Goal: Task Accomplishment & Management: Complete application form

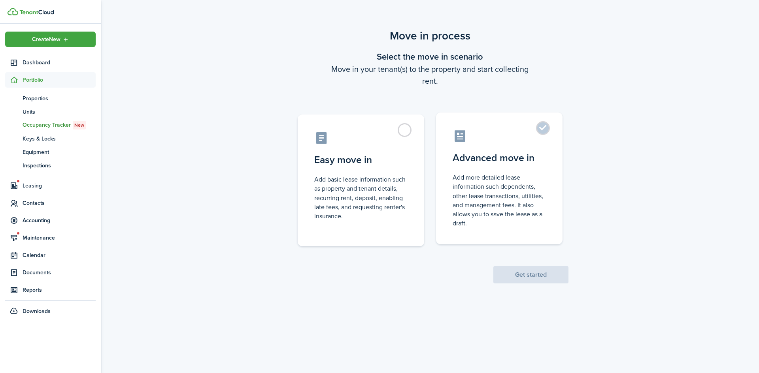
click at [514, 174] on control-radio-card-description "Add more detailed lease information such dependents, other lease transactions, …" at bounding box center [498, 200] width 93 height 55
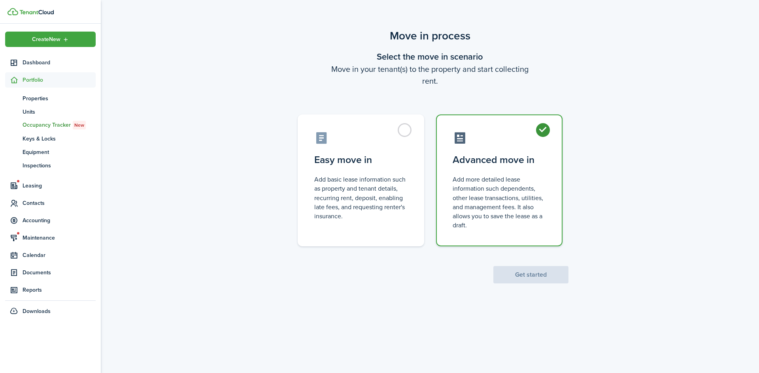
radio input "true"
click at [541, 276] on button "Get started" at bounding box center [530, 274] width 75 height 17
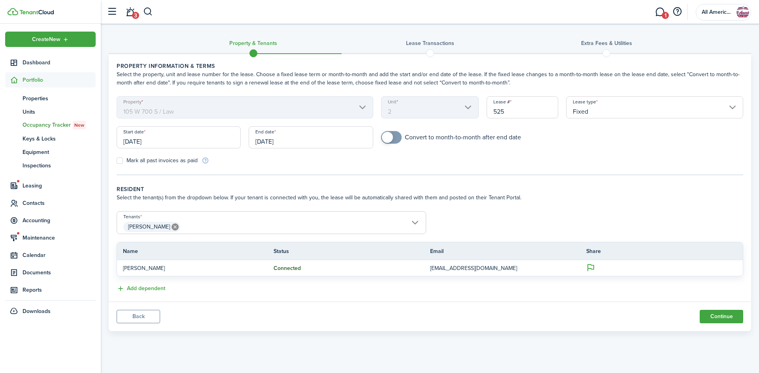
click at [143, 147] on input "[DATE]" at bounding box center [179, 137] width 124 height 22
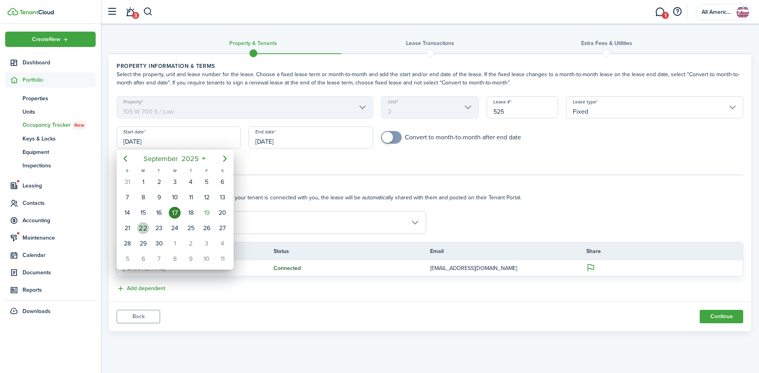
click at [145, 228] on div "22" at bounding box center [143, 228] width 12 height 12
type input "[DATE]"
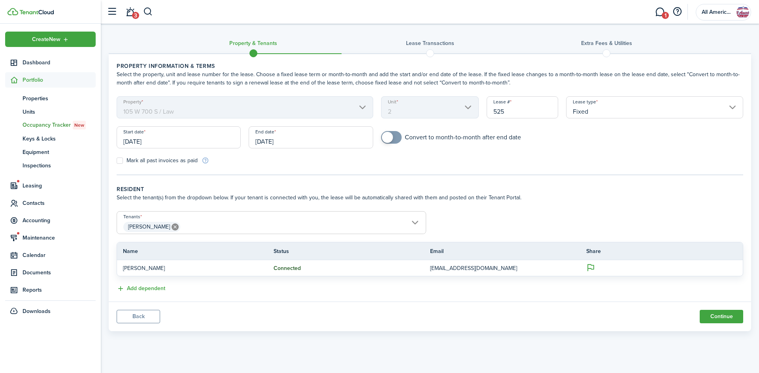
click at [277, 141] on input "[DATE]" at bounding box center [311, 137] width 124 height 22
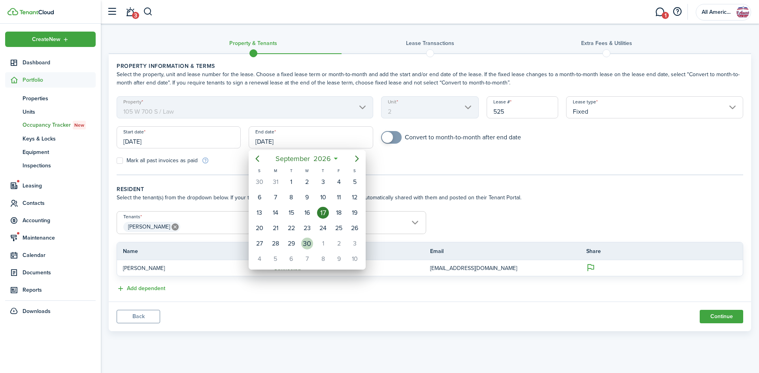
click at [307, 245] on div "30" at bounding box center [307, 244] width 12 height 12
type input "[DATE]"
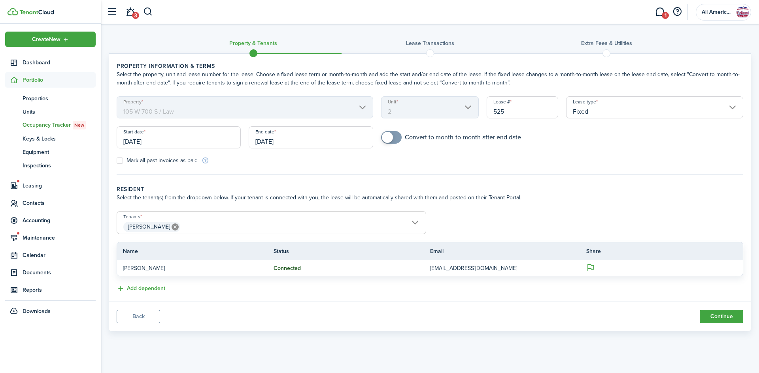
checkbox input "true"
click at [391, 133] on span at bounding box center [391, 137] width 8 height 13
click at [734, 315] on button "Continue" at bounding box center [720, 316] width 43 height 13
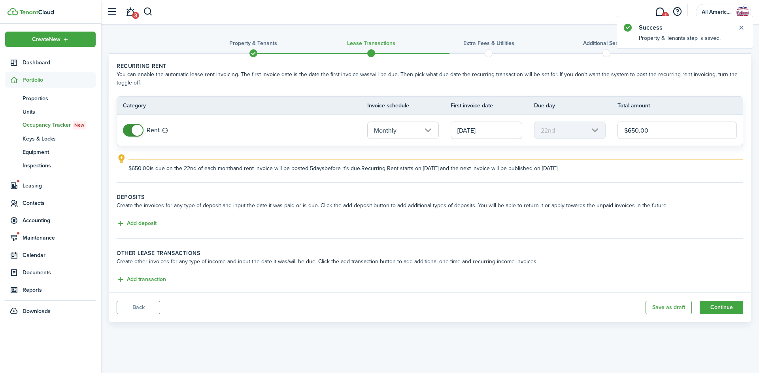
click at [697, 134] on input "$650.00" at bounding box center [676, 130] width 119 height 17
click at [483, 126] on input "[DATE]" at bounding box center [486, 130] width 72 height 17
type input "$850.00"
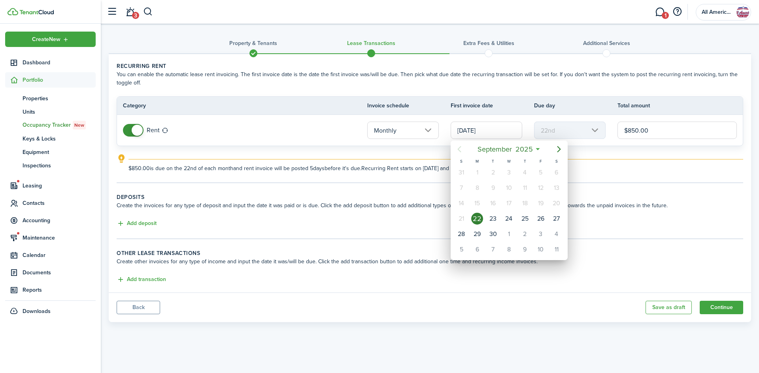
click at [557, 153] on icon "Next page" at bounding box center [558, 149] width 9 height 9
click at [508, 174] on div "1" at bounding box center [509, 173] width 12 height 12
type input "[DATE]"
type input "1st"
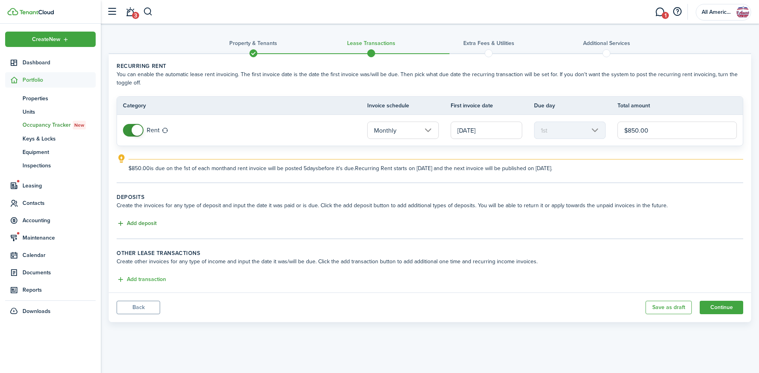
click at [142, 225] on button "Add deposit" at bounding box center [137, 223] width 40 height 9
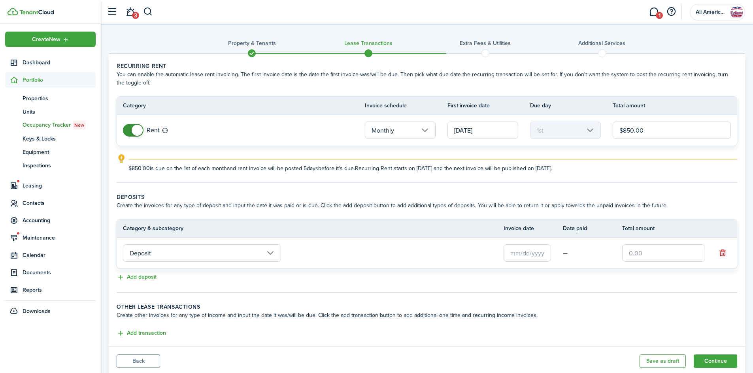
click at [664, 253] on input "text" at bounding box center [663, 253] width 83 height 17
click at [532, 250] on input "text" at bounding box center [526, 253] width 47 height 17
type input "$850.00"
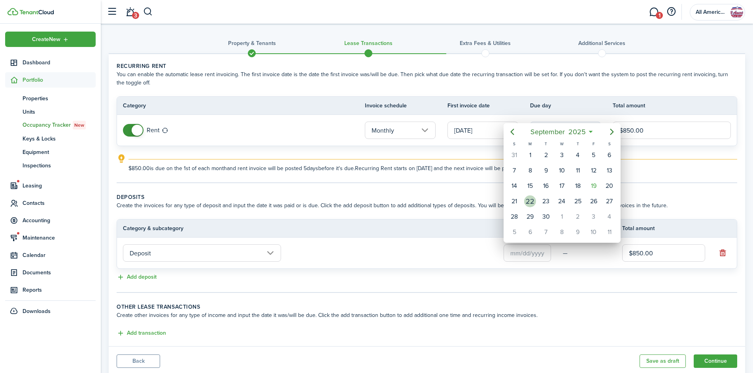
click at [528, 200] on div "22" at bounding box center [530, 202] width 12 height 12
type input "[DATE]"
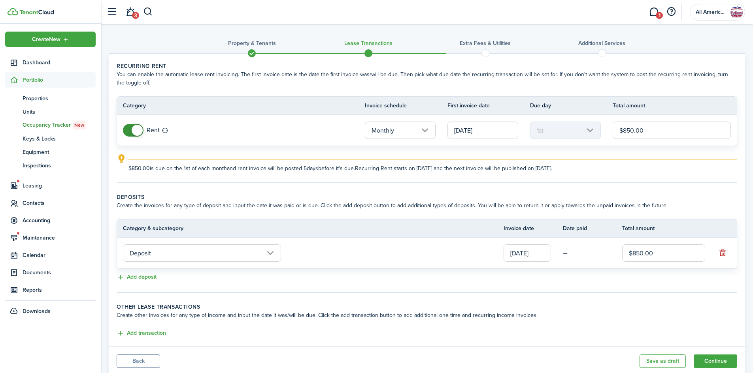
scroll to position [24, 0]
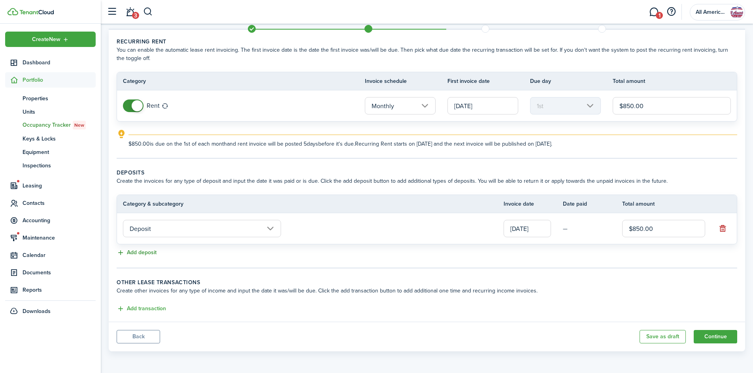
click at [146, 251] on button "Add deposit" at bounding box center [137, 253] width 40 height 9
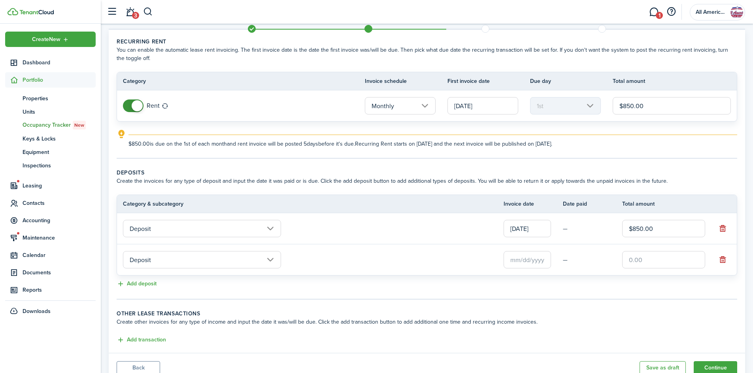
click at [196, 260] on input "Deposit" at bounding box center [202, 259] width 158 height 17
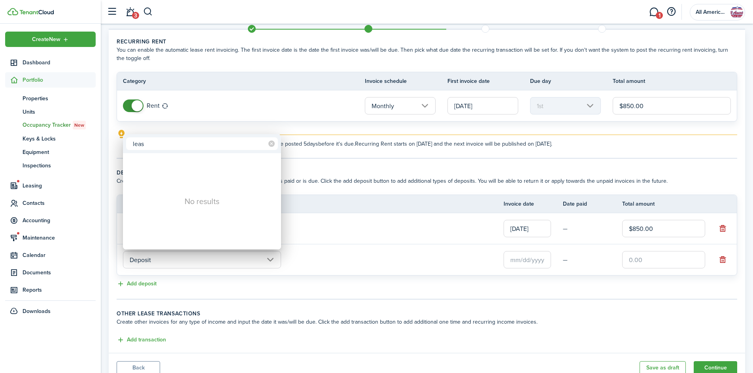
type input "leas"
click at [726, 261] on div at bounding box center [376, 187] width 879 height 500
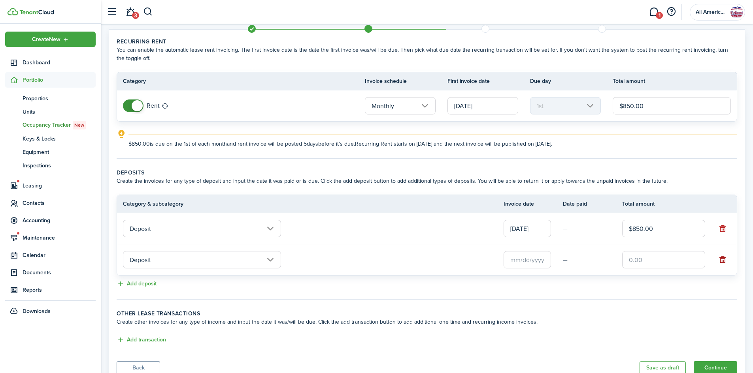
click at [722, 260] on button "button" at bounding box center [722, 259] width 11 height 11
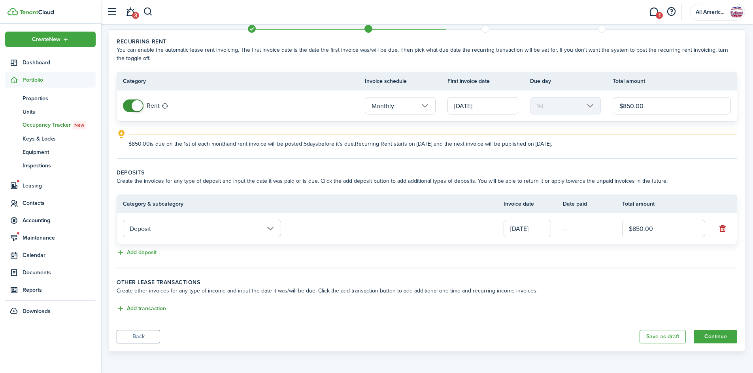
click at [155, 306] on button "Add transaction" at bounding box center [141, 309] width 49 height 9
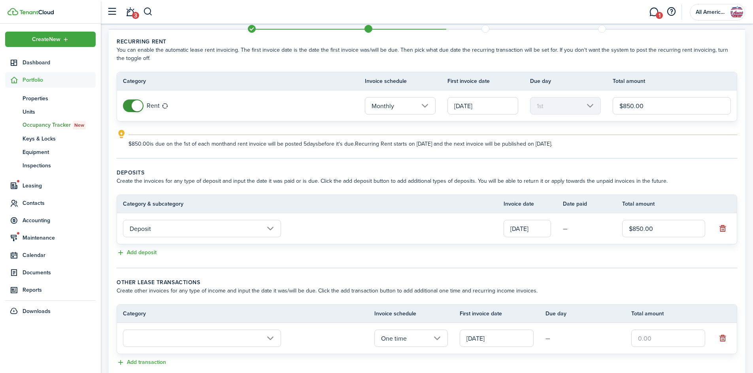
scroll to position [78, 0]
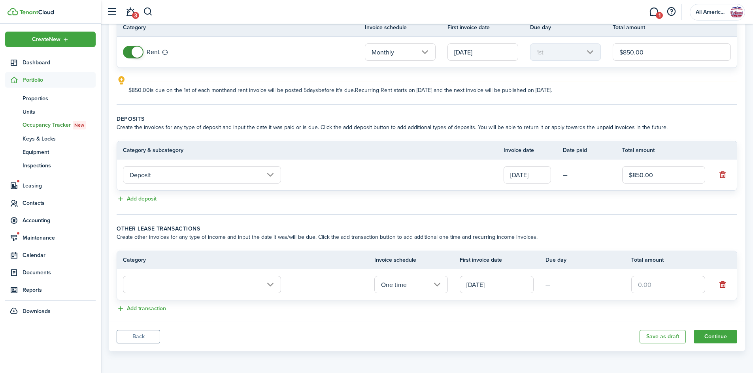
click at [202, 281] on input "text" at bounding box center [202, 284] width 158 height 17
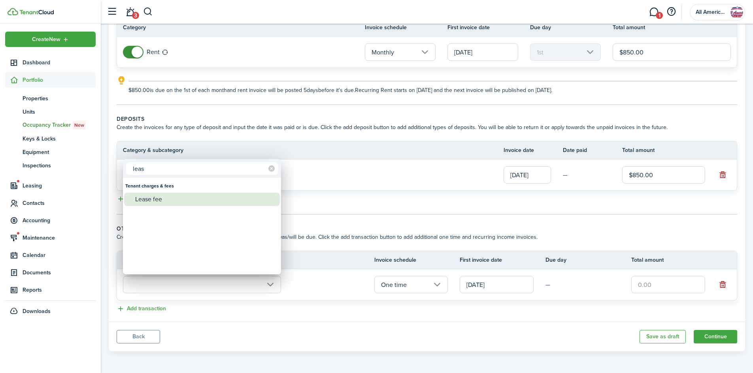
type input "leas"
click at [179, 204] on div "Lease fee" at bounding box center [205, 199] width 140 height 13
type input "Tenant charges & fees / Lease fee"
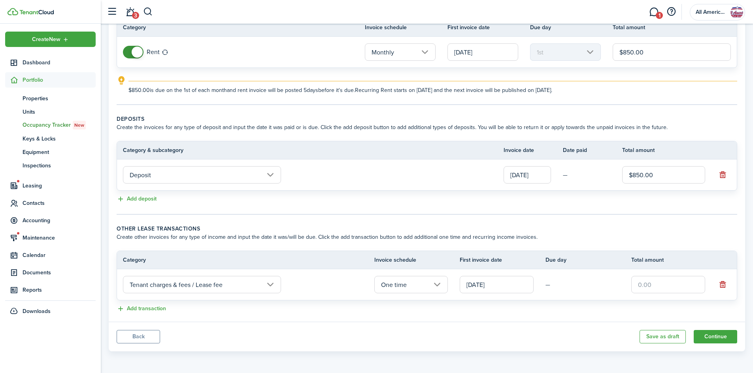
click at [649, 279] on input "text" at bounding box center [668, 284] width 74 height 17
type input "$100.00"
click at [162, 307] on button "Add transaction" at bounding box center [141, 309] width 49 height 9
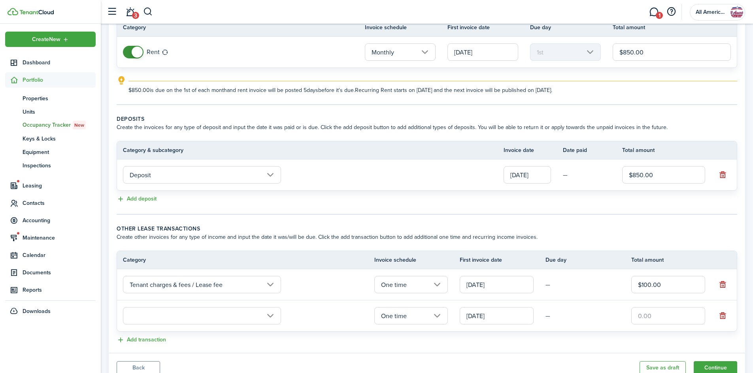
click at [166, 318] on input "text" at bounding box center [202, 315] width 158 height 17
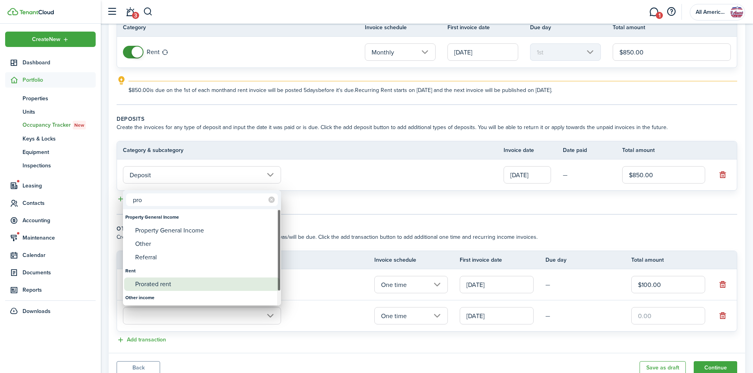
type input "pro"
click at [175, 286] on div "Prorated rent" at bounding box center [205, 284] width 140 height 13
type input "Rent / Prorated rent"
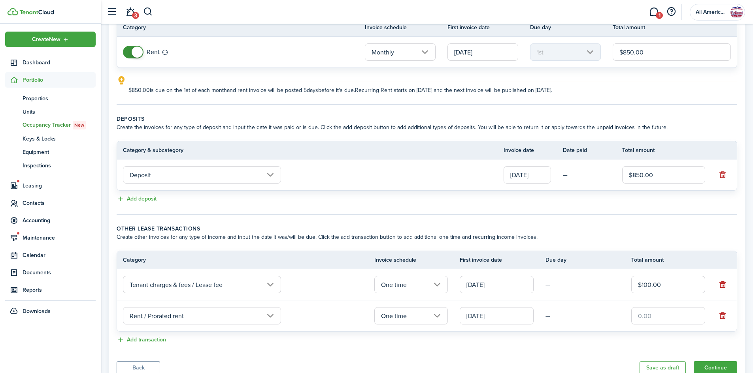
click at [670, 311] on input "text" at bounding box center [668, 315] width 74 height 17
type input "$255.00"
click at [570, 317] on td "—" at bounding box center [588, 316] width 86 height 12
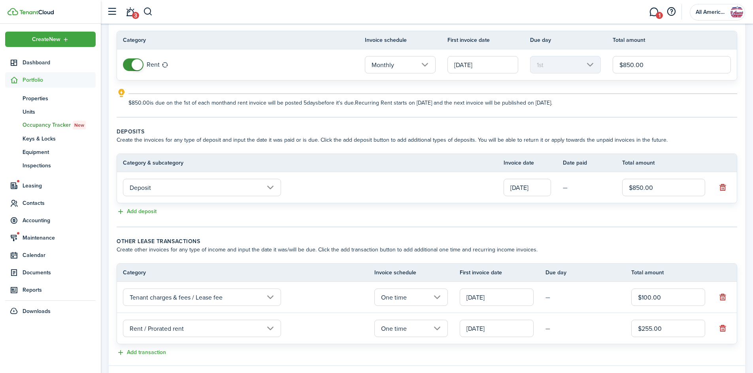
scroll to position [109, 0]
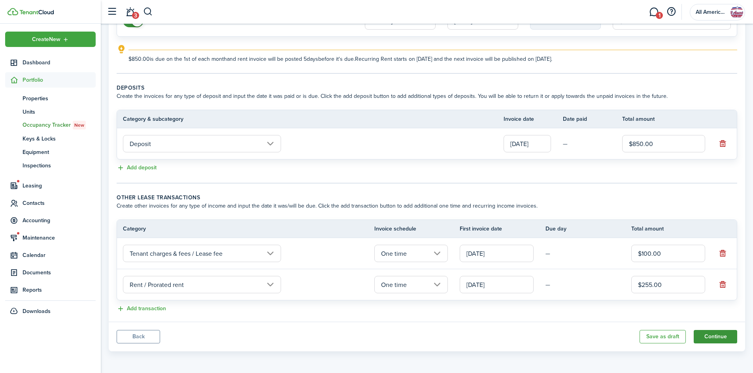
click at [712, 341] on button "Continue" at bounding box center [714, 336] width 43 height 13
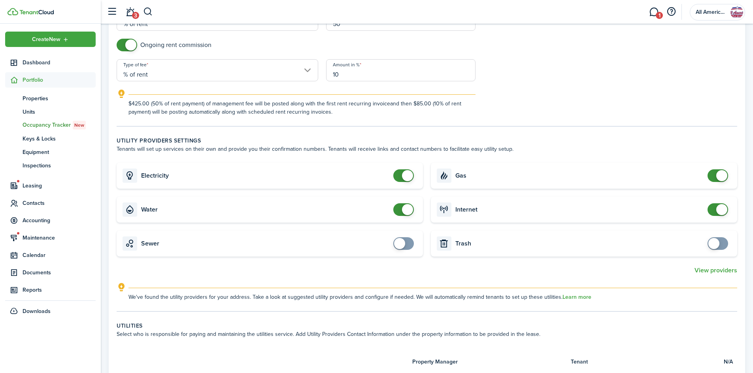
scroll to position [365, 0]
checkbox input "false"
click at [405, 205] on span at bounding box center [407, 209] width 11 height 11
checkbox input "false"
click at [720, 205] on span at bounding box center [721, 209] width 11 height 11
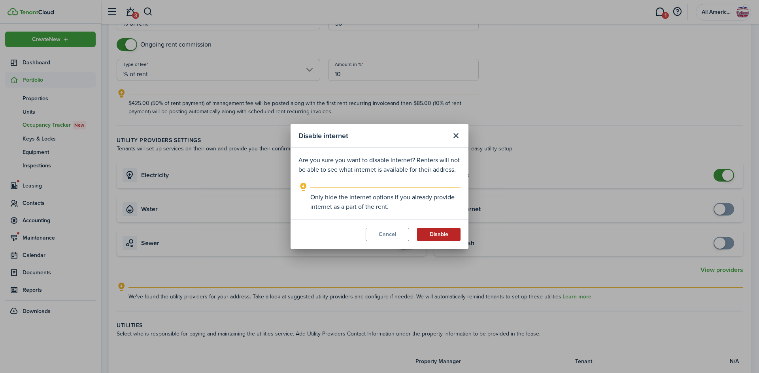
click at [439, 232] on button "Disable" at bounding box center [438, 234] width 43 height 13
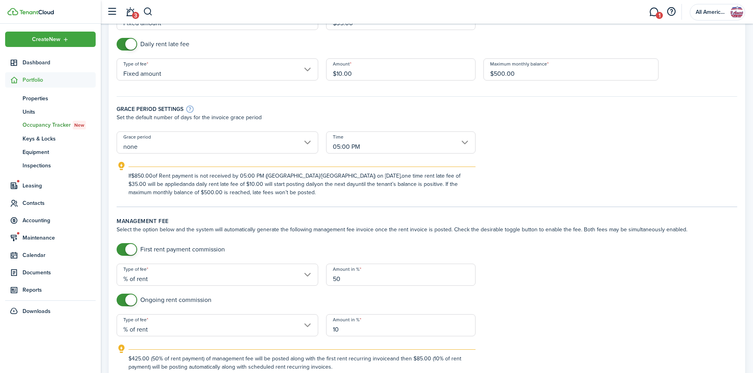
scroll to position [0, 0]
